Goal: Information Seeking & Learning: Learn about a topic

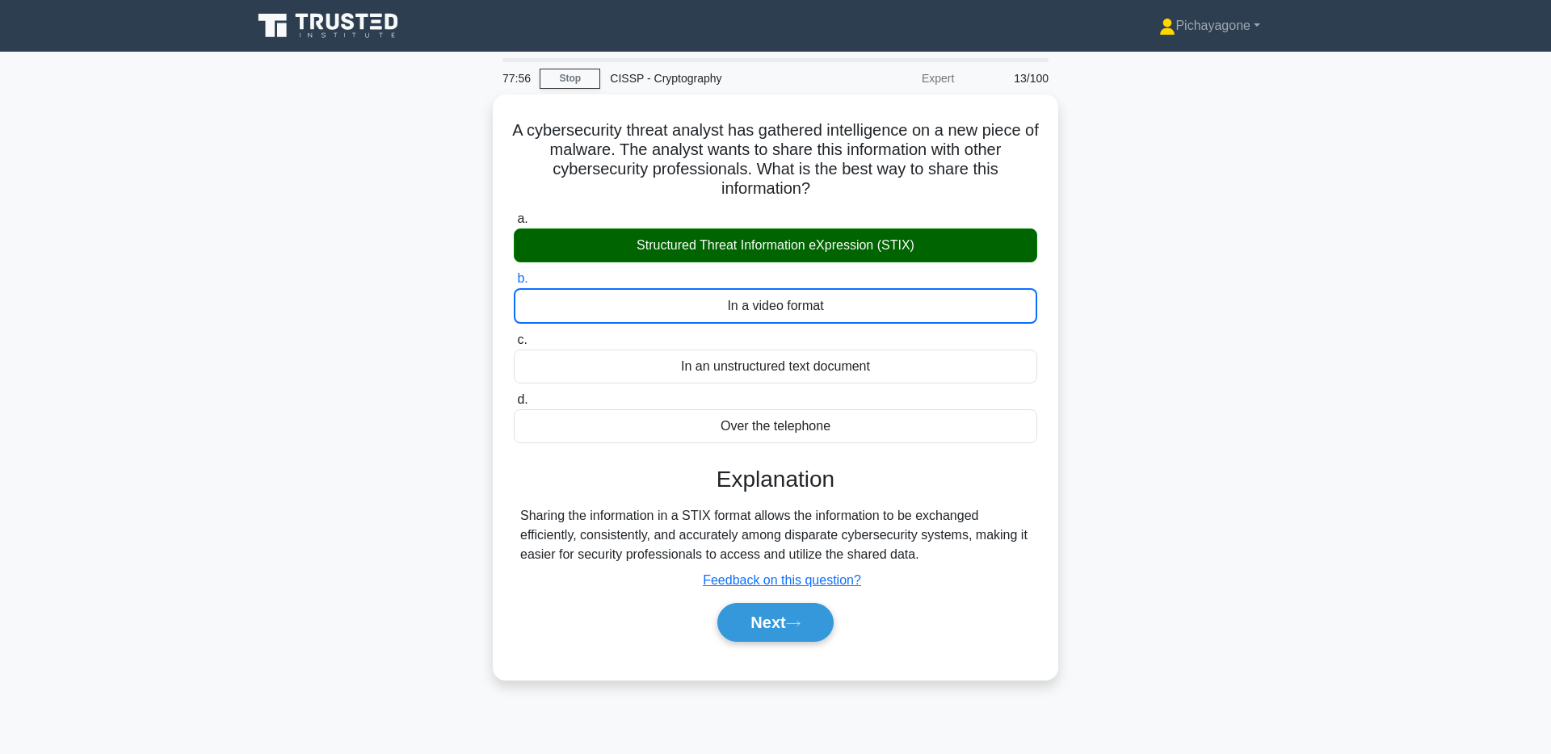
click at [1207, 317] on div "A cybersecurity threat analyst has gathered intelligence on a new piece of malw…" at bounding box center [775, 397] width 1066 height 605
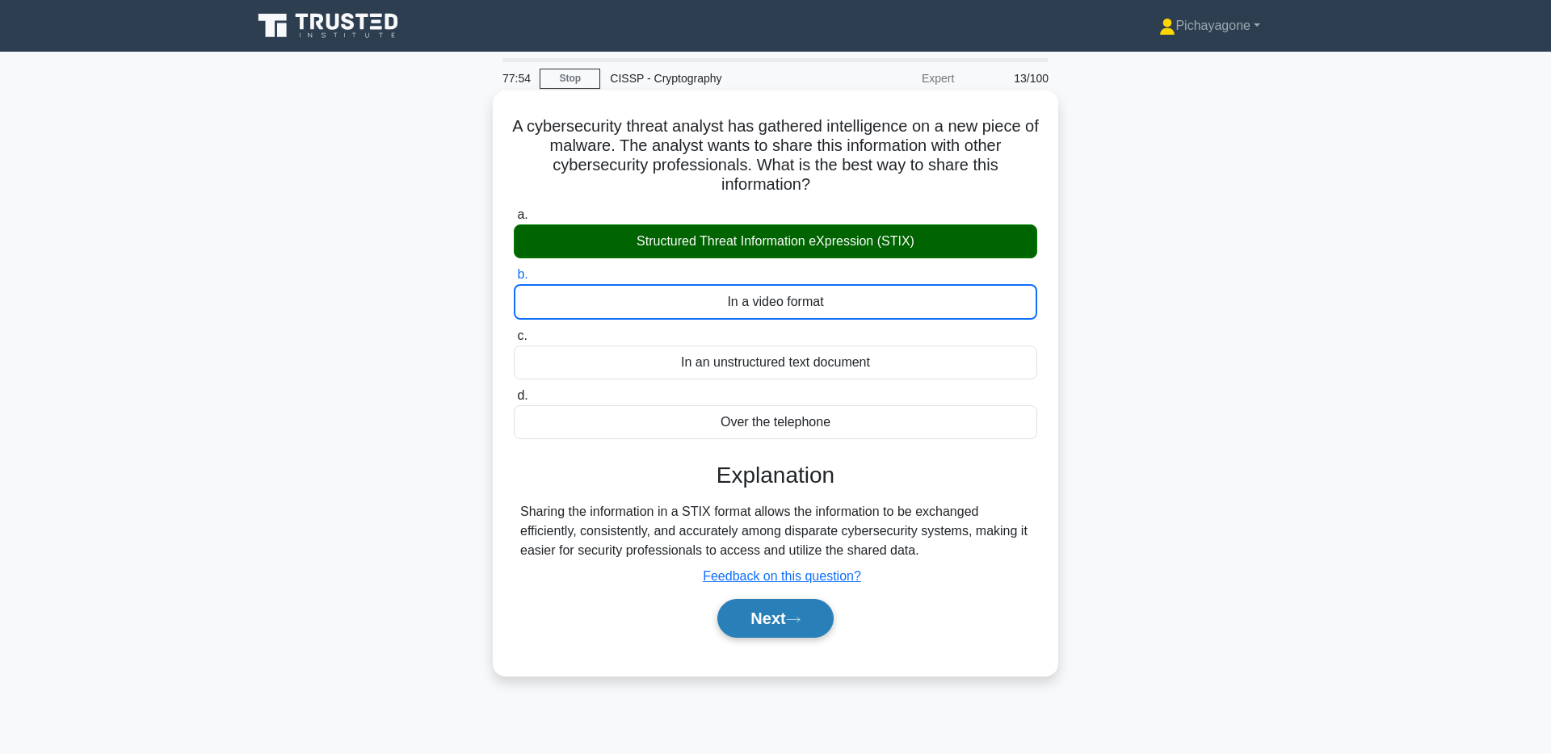
click at [773, 628] on button "Next" at bounding box center [775, 618] width 116 height 39
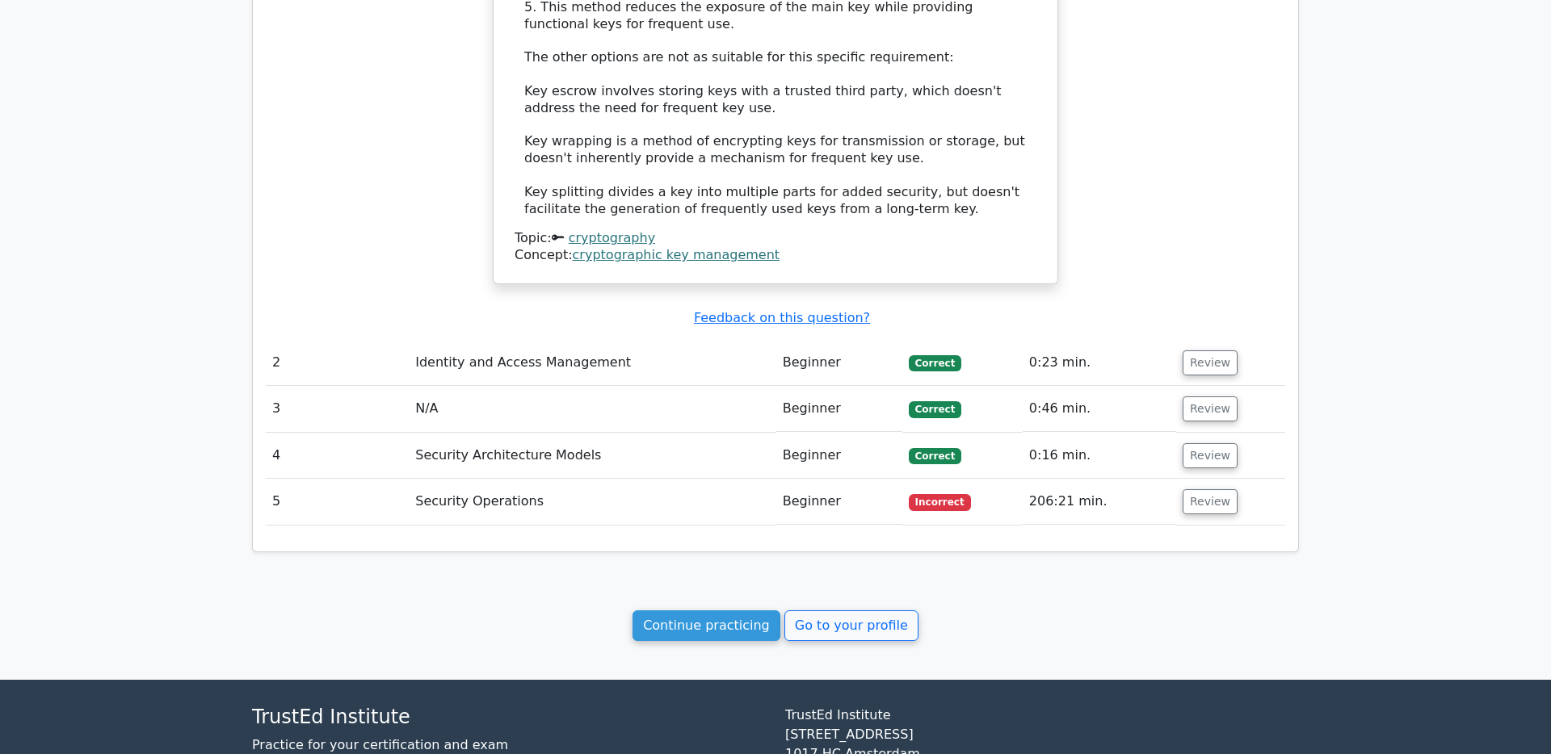
scroll to position [1397, 0]
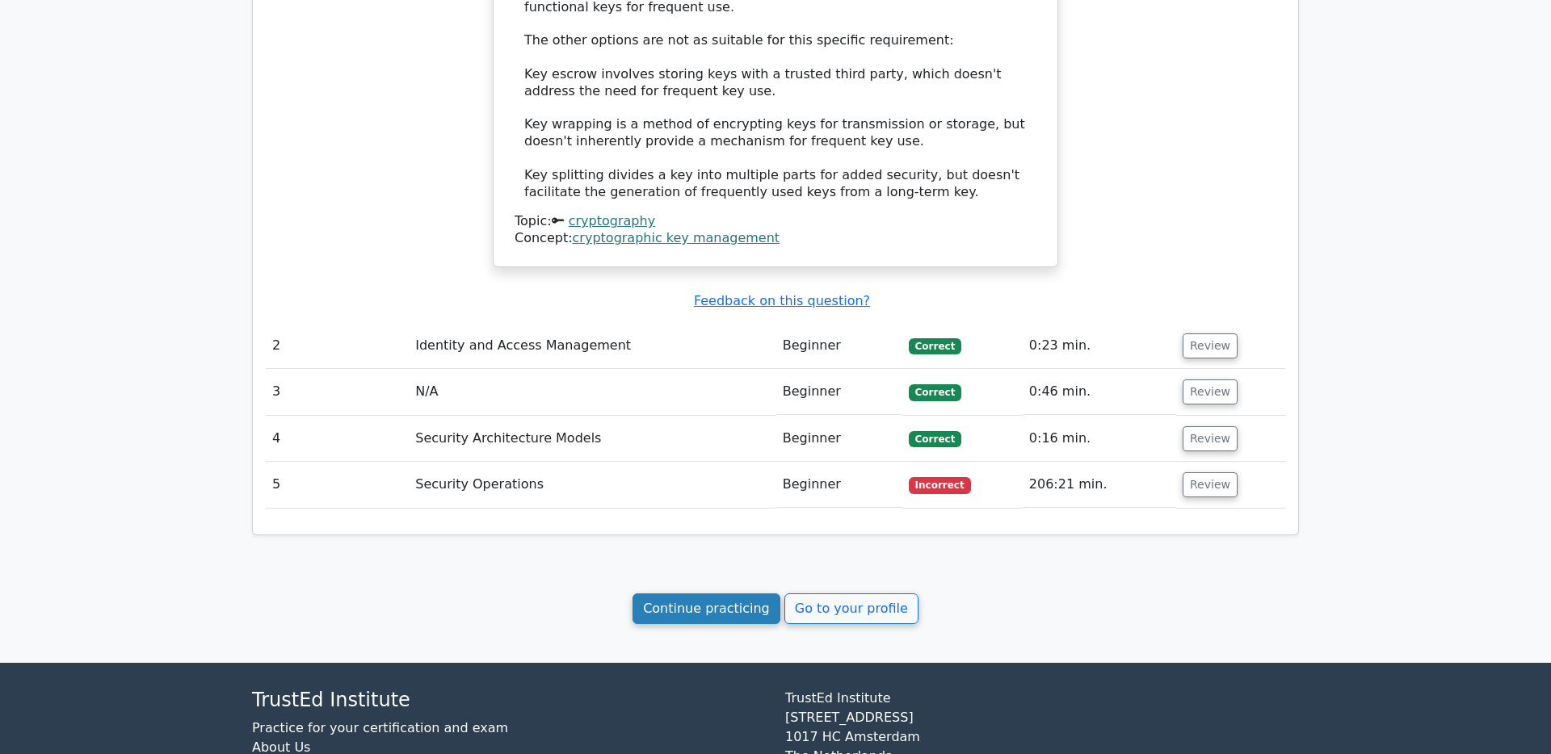
click at [754, 594] on link "Continue practicing" at bounding box center [706, 609] width 148 height 31
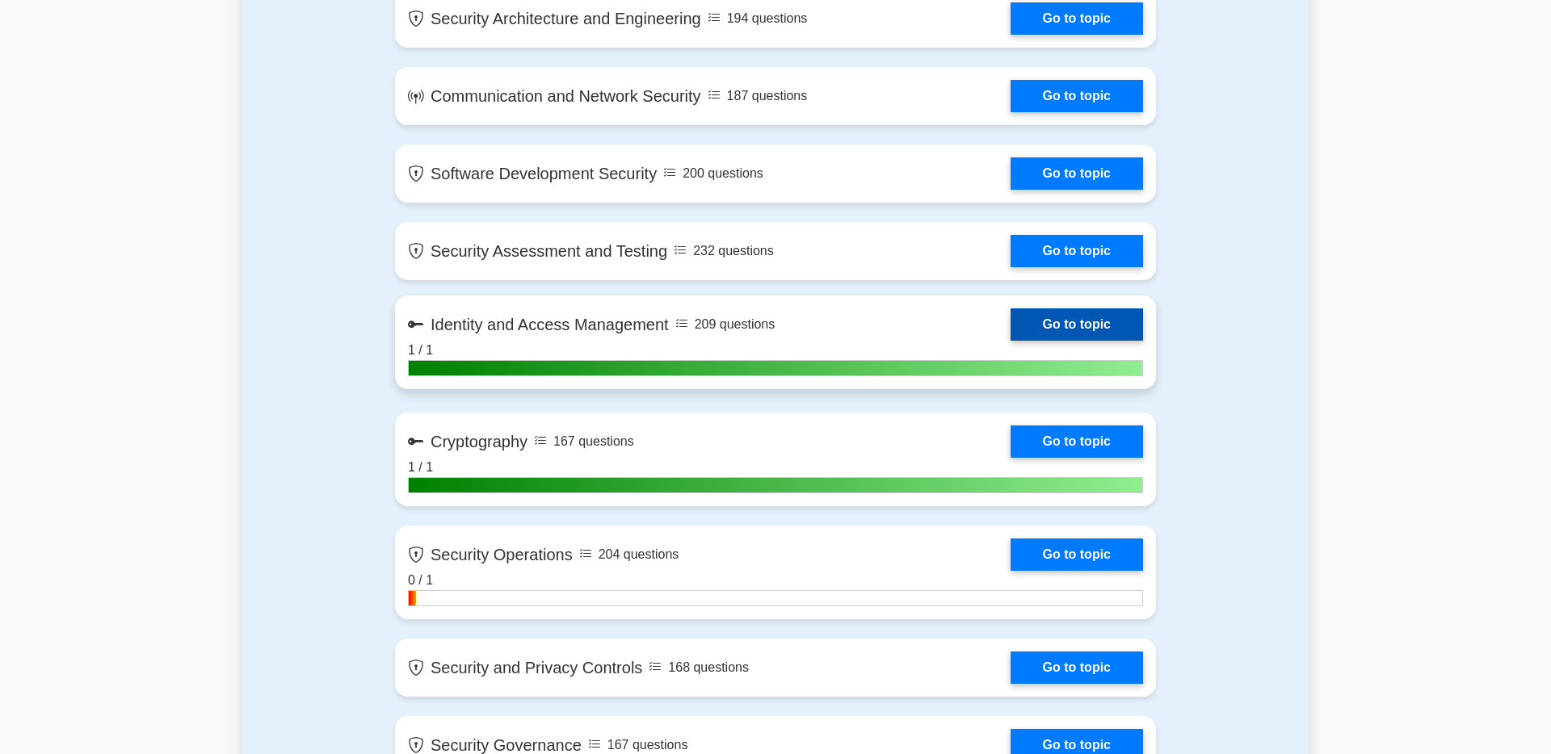
scroll to position [959, 0]
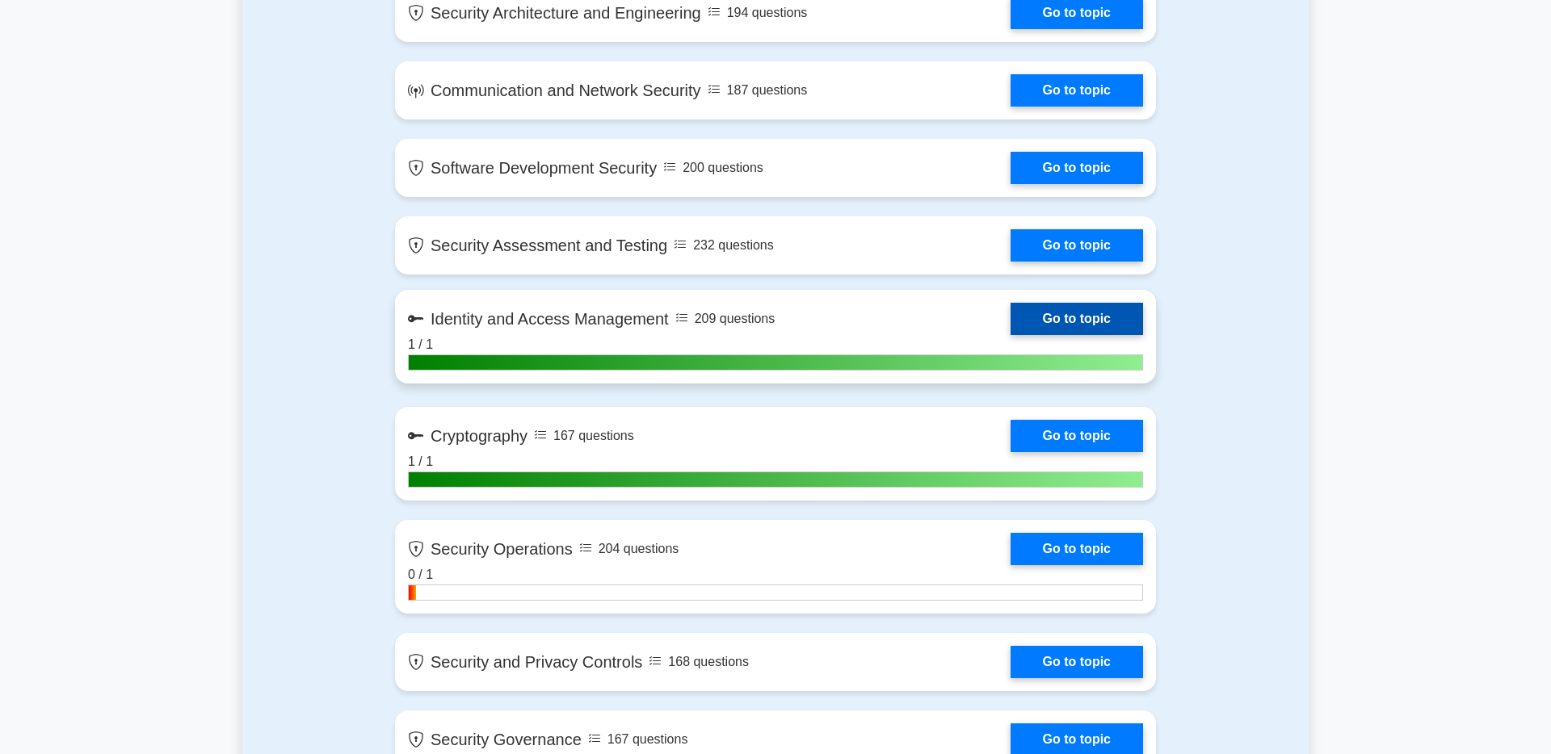
click at [1059, 319] on link "Go to topic" at bounding box center [1077, 319] width 132 height 32
click at [1011, 335] on link "Go to topic" at bounding box center [1077, 319] width 132 height 32
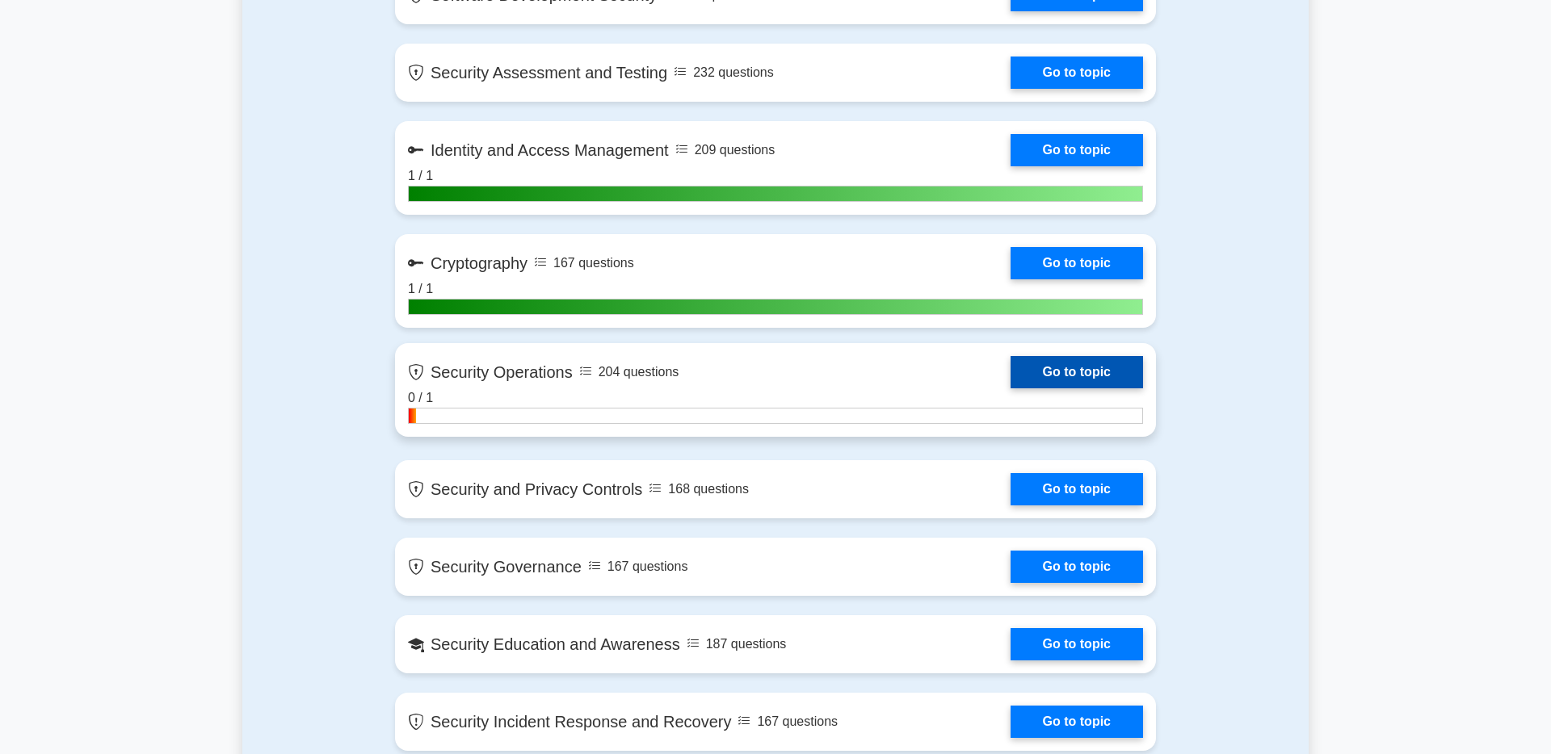
scroll to position [1132, 0]
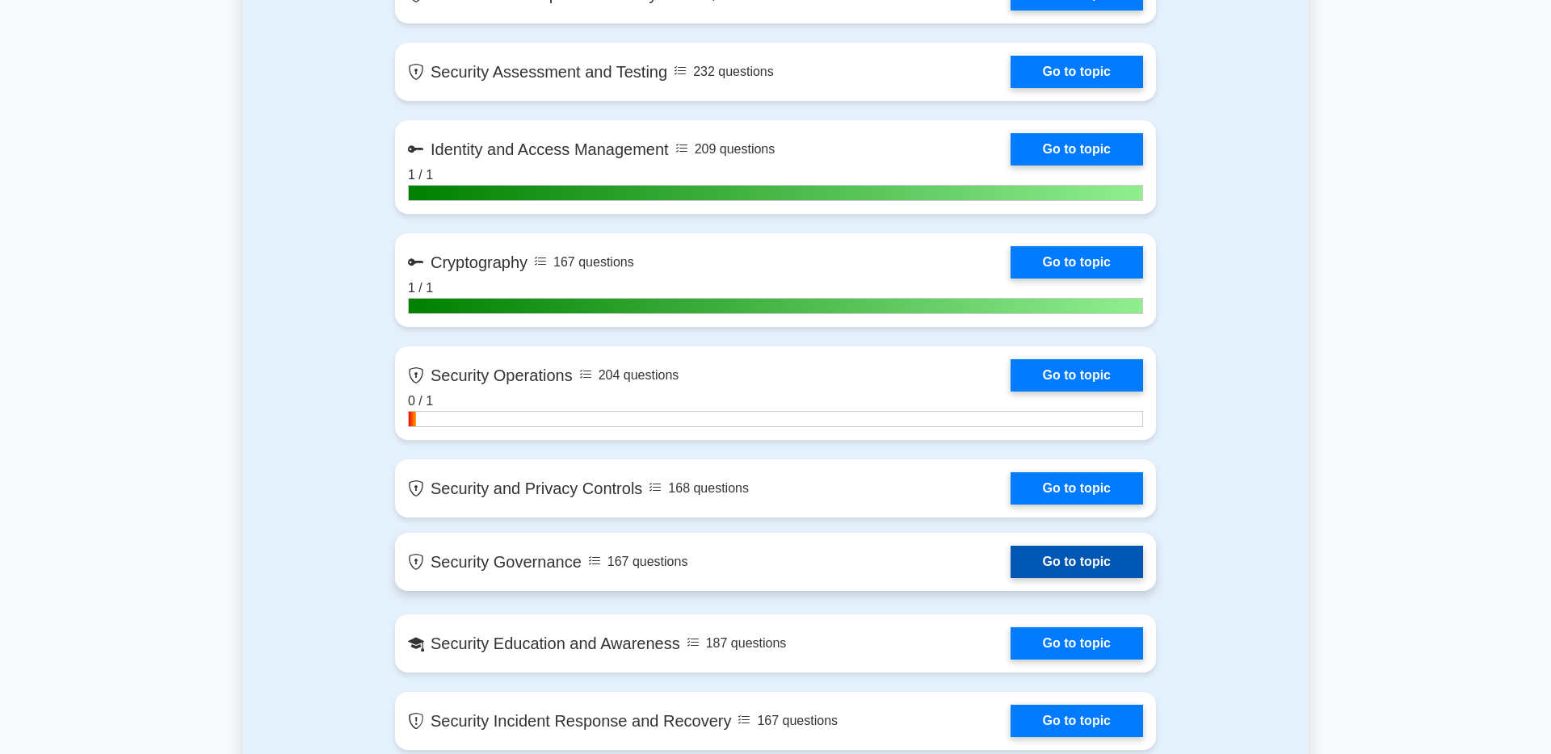
click at [1084, 569] on link "Go to topic" at bounding box center [1077, 562] width 132 height 32
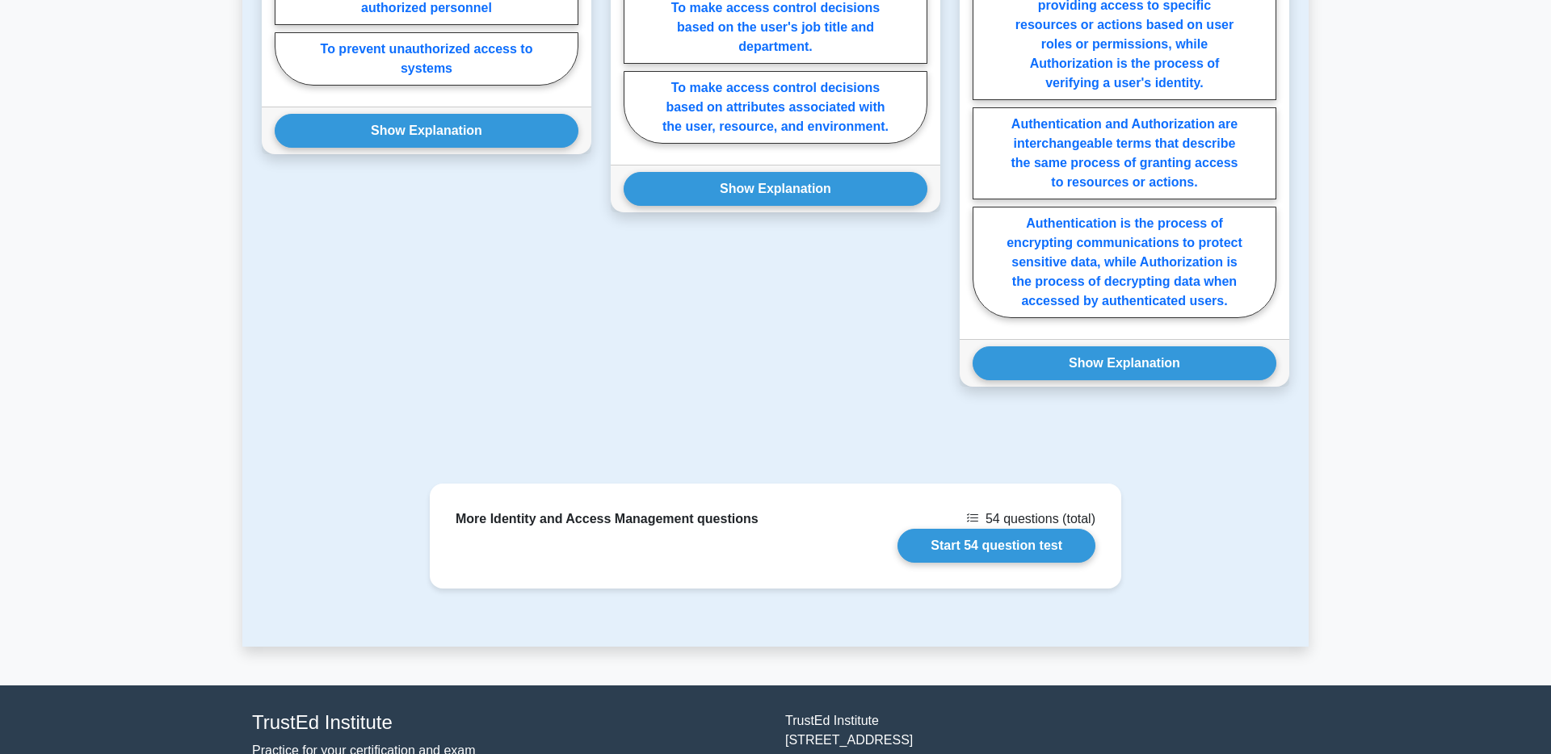
scroll to position [1285, 0]
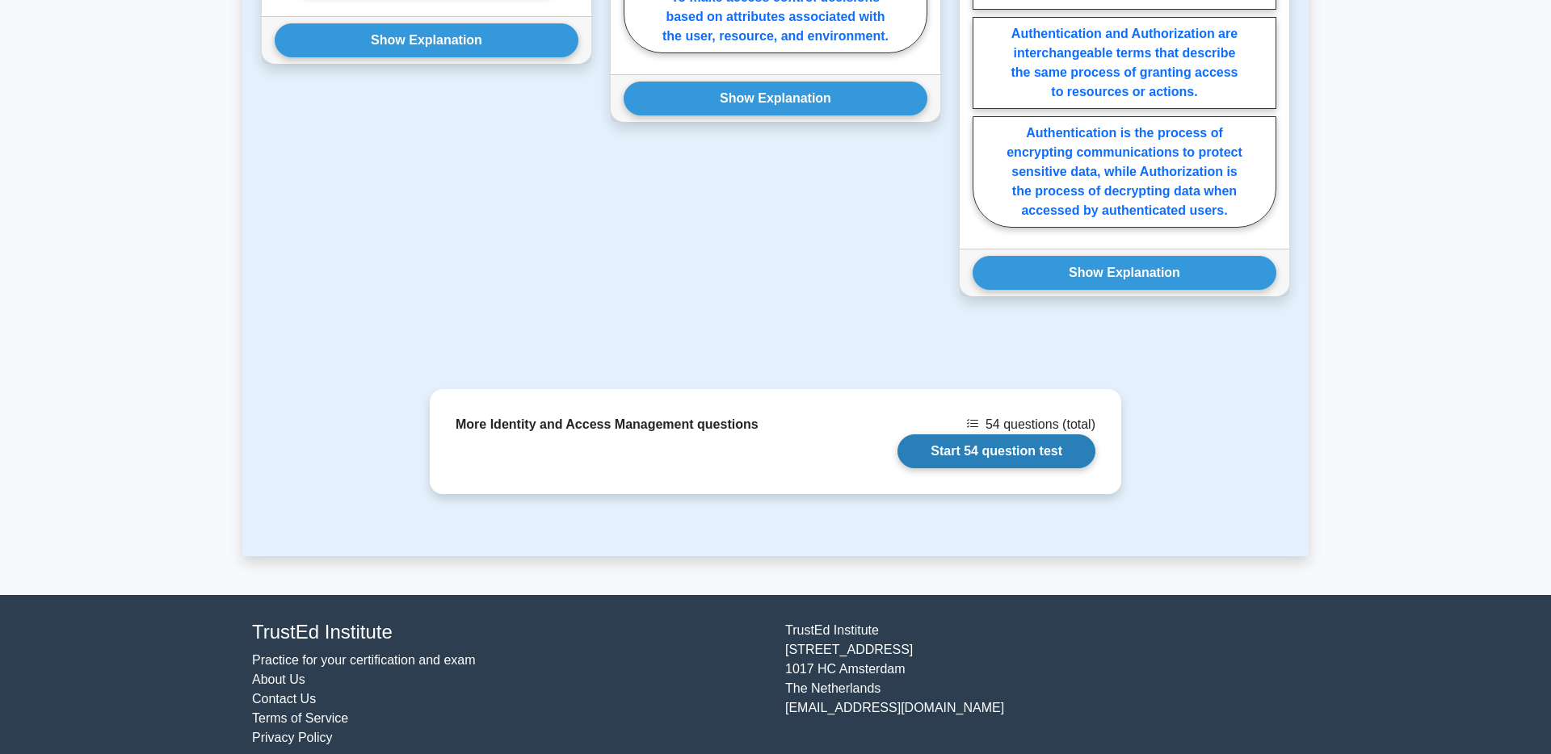
click at [1026, 444] on link "Start 54 question test" at bounding box center [996, 452] width 198 height 34
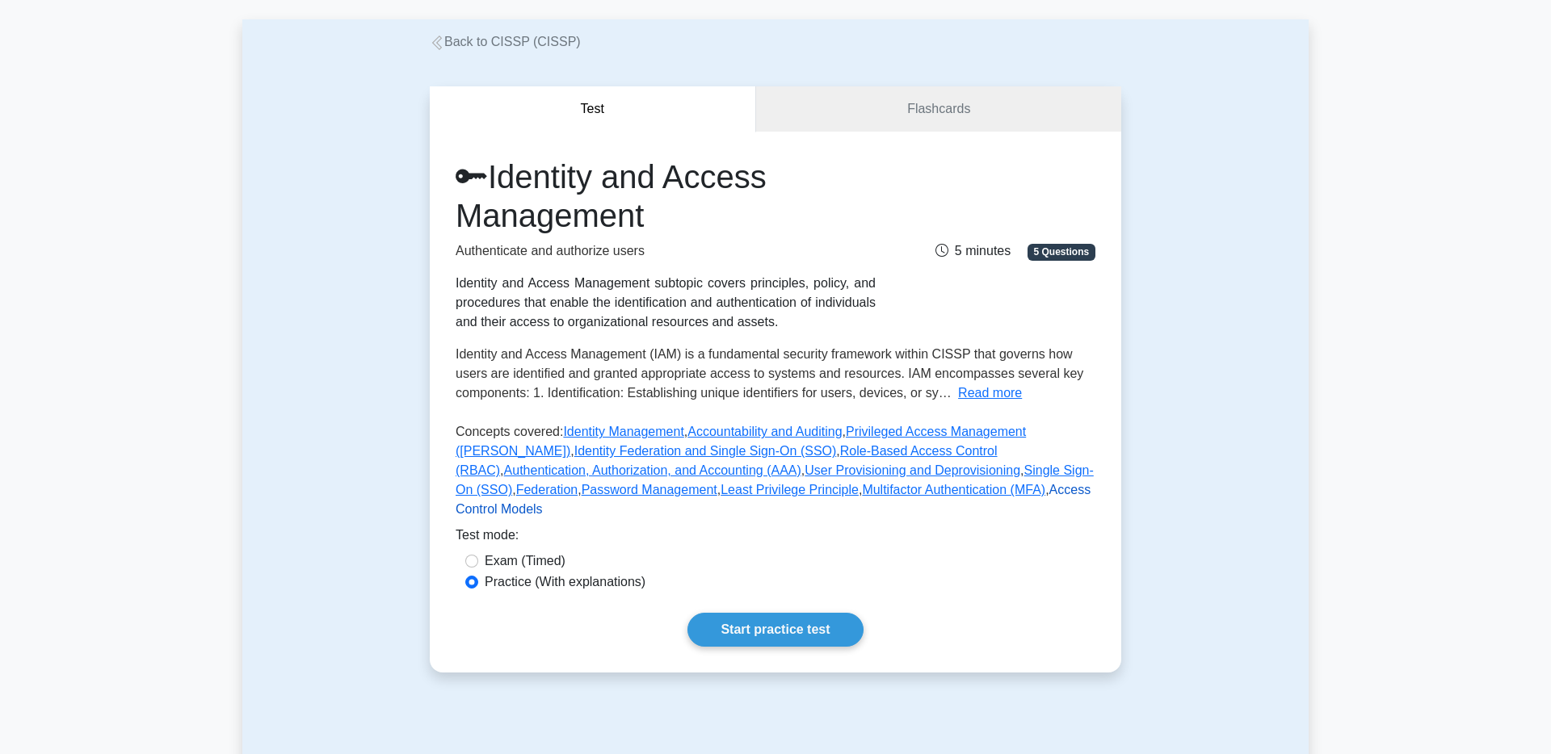
scroll to position [70, 0]
drag, startPoint x: 836, startPoint y: 114, endPoint x: 756, endPoint y: 115, distance: 80.0
click at [836, 114] on link "Flashcards" at bounding box center [938, 110] width 365 height 46
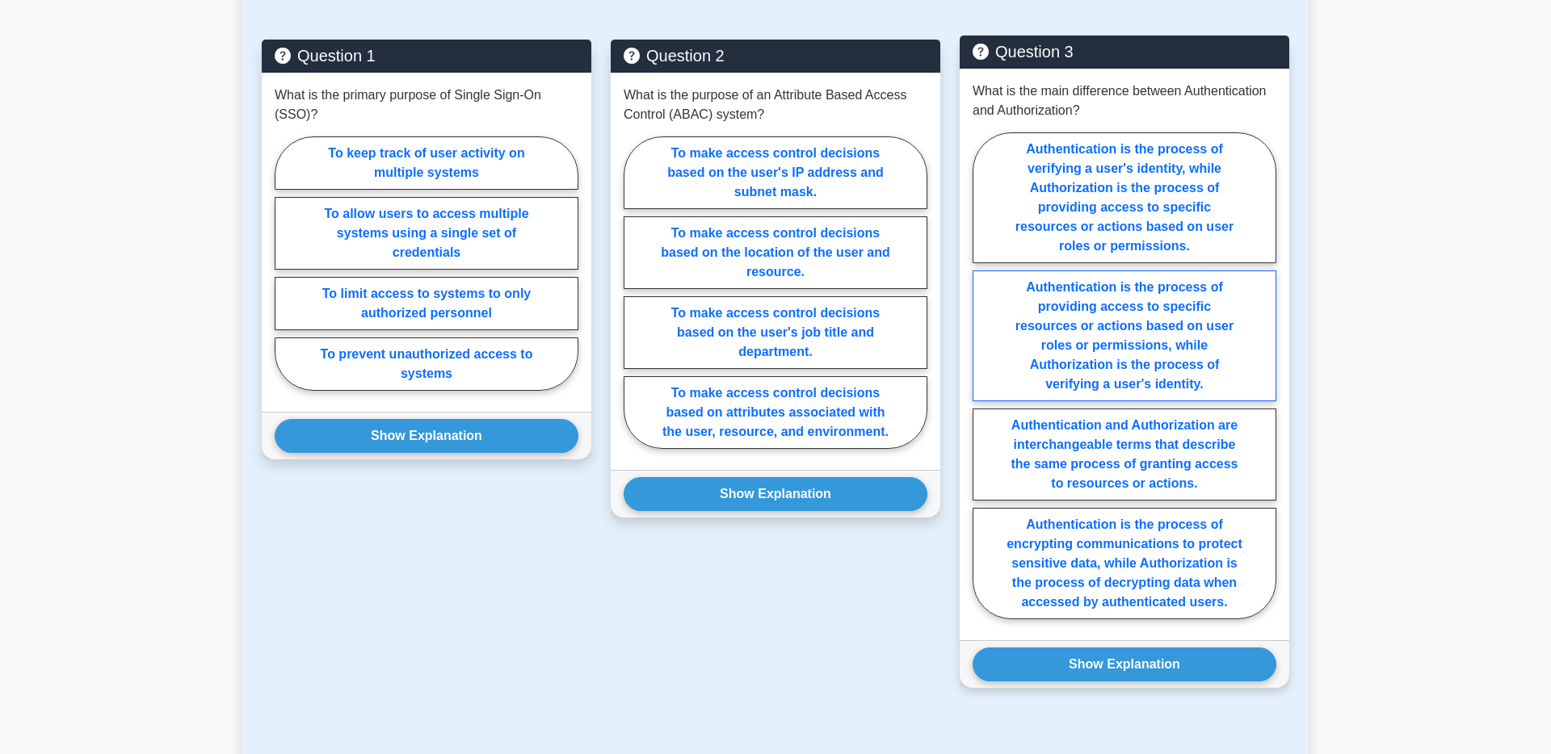
scroll to position [895, 0]
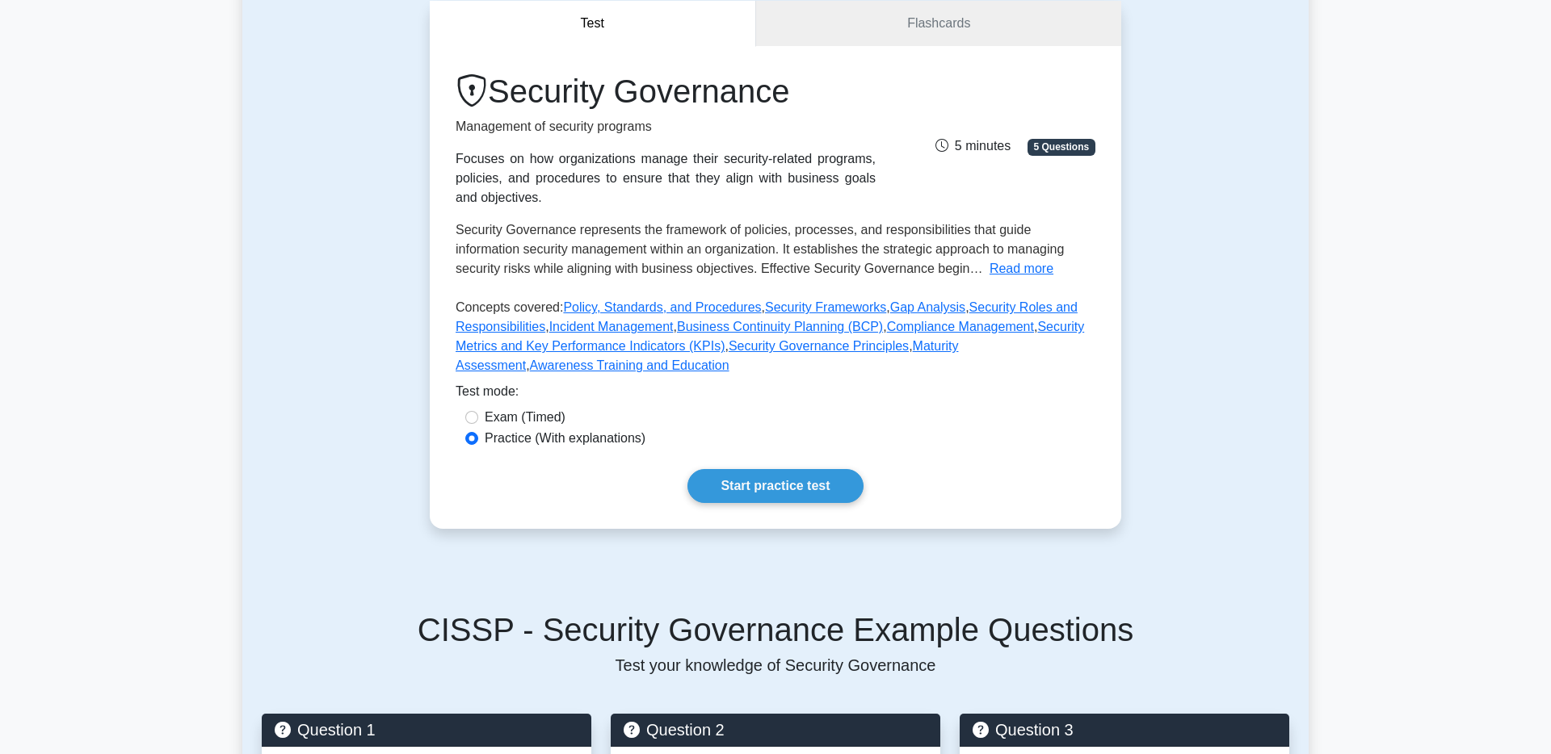
scroll to position [151, 0]
